Goal: Register for event/course

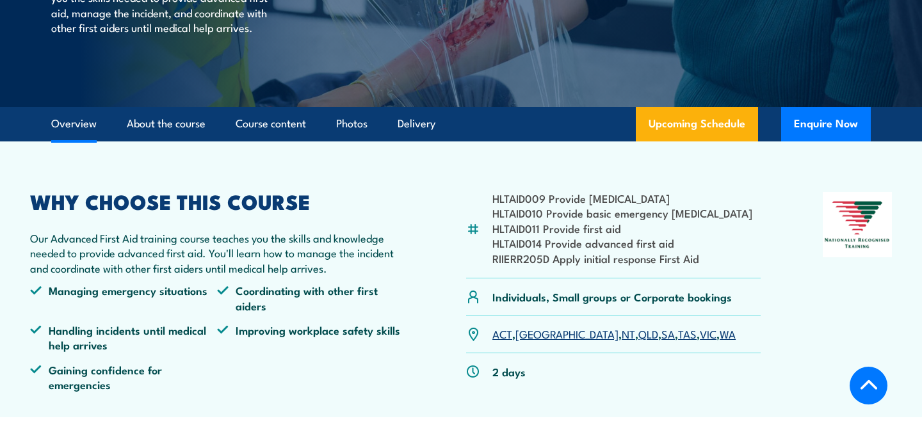
scroll to position [265, 0]
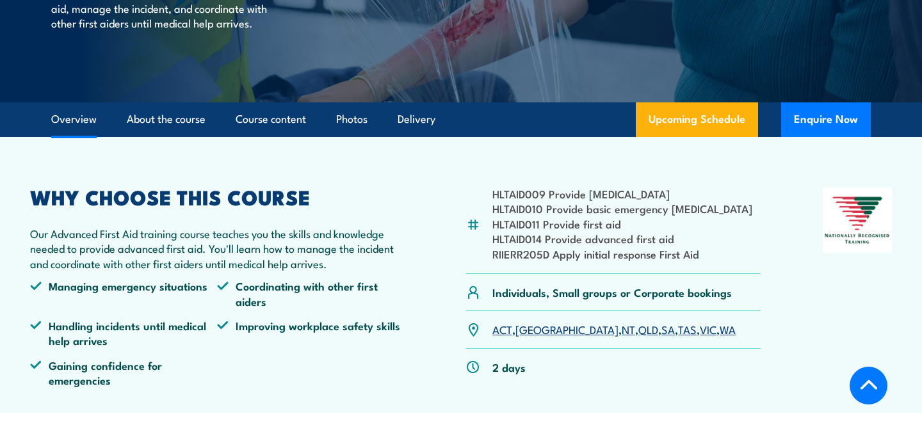
click at [700, 331] on link "VIC" at bounding box center [708, 329] width 17 height 15
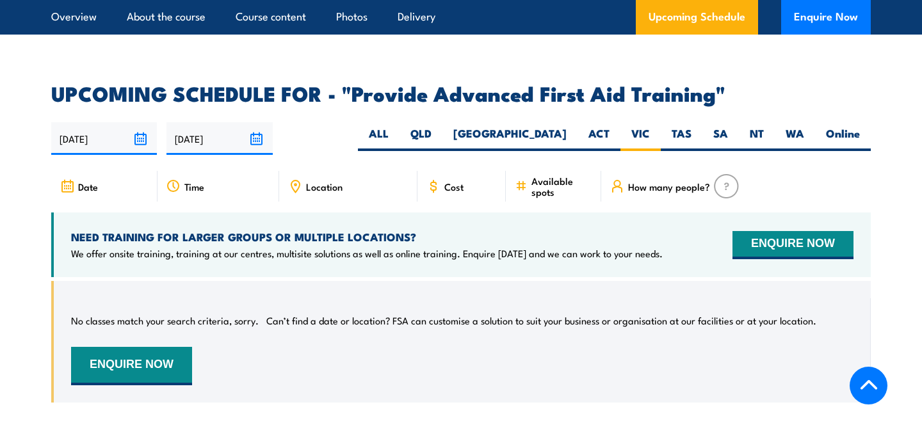
scroll to position [1973, 0]
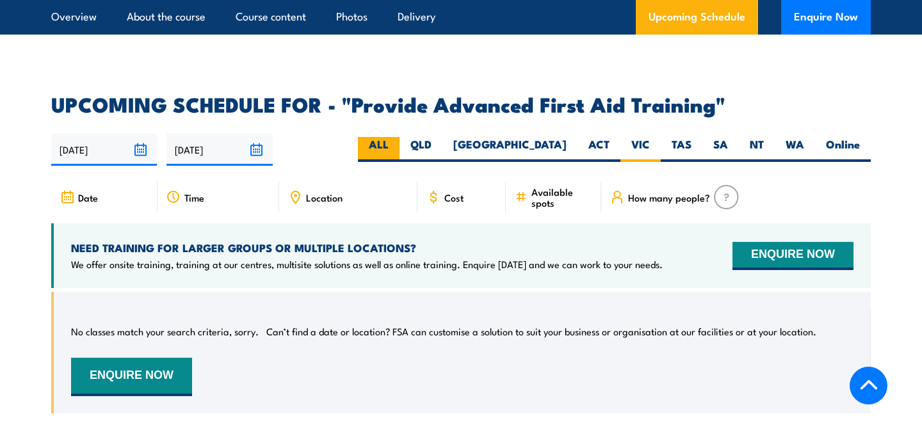
click at [400, 137] on label "ALL" at bounding box center [379, 149] width 42 height 25
click at [397, 137] on input "ALL" at bounding box center [393, 141] width 8 height 8
radio input "true"
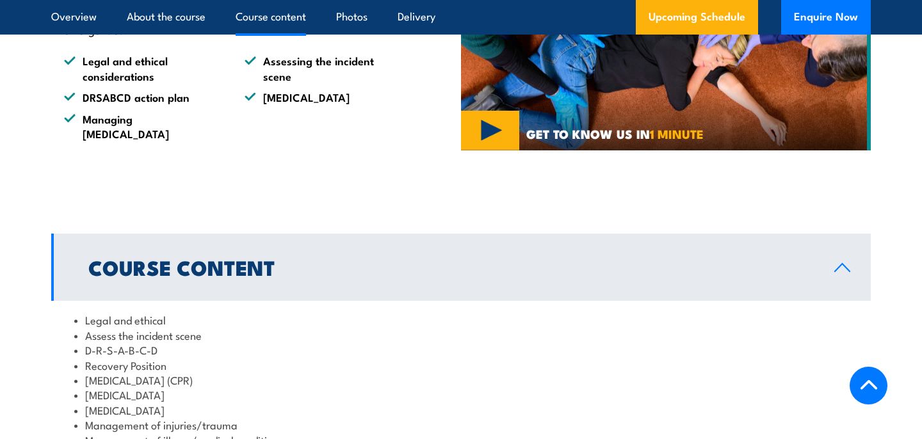
scroll to position [290, 0]
